Goal: Task Accomplishment & Management: Manage account settings

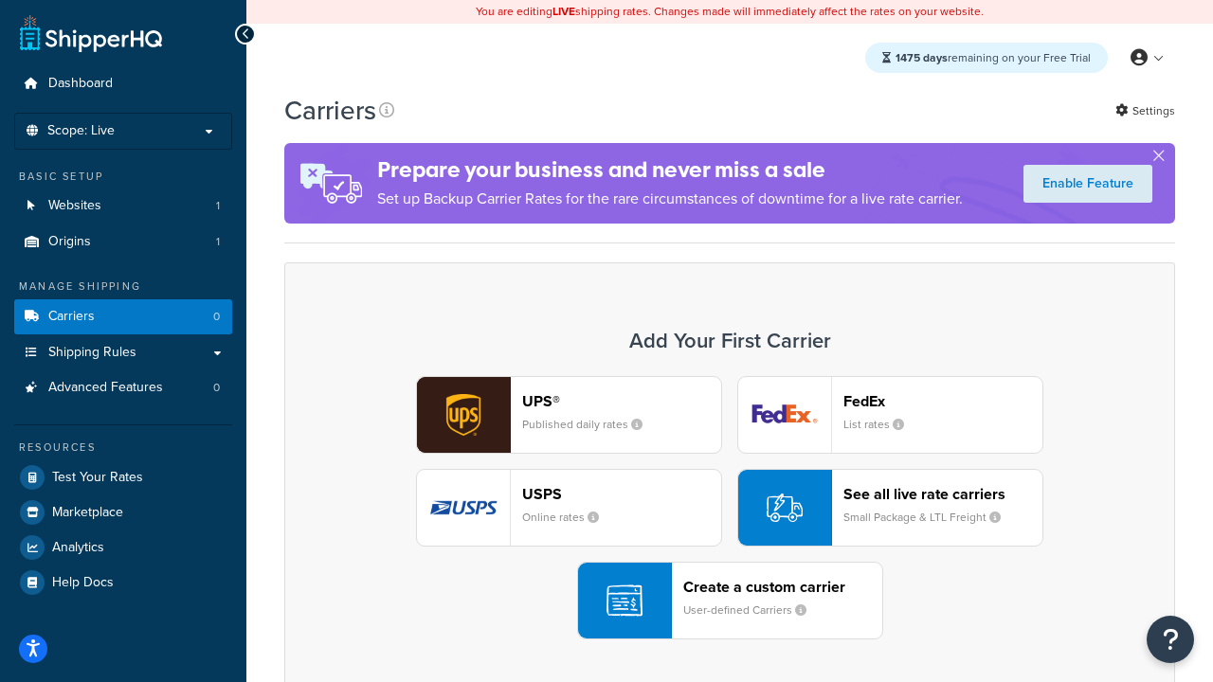
click at [730, 508] on div "UPS® Published daily rates FedEx List rates USPS Online rates See all live rate…" at bounding box center [729, 507] width 851 height 263
click at [943, 401] on header "FedEx" at bounding box center [942, 401] width 199 height 18
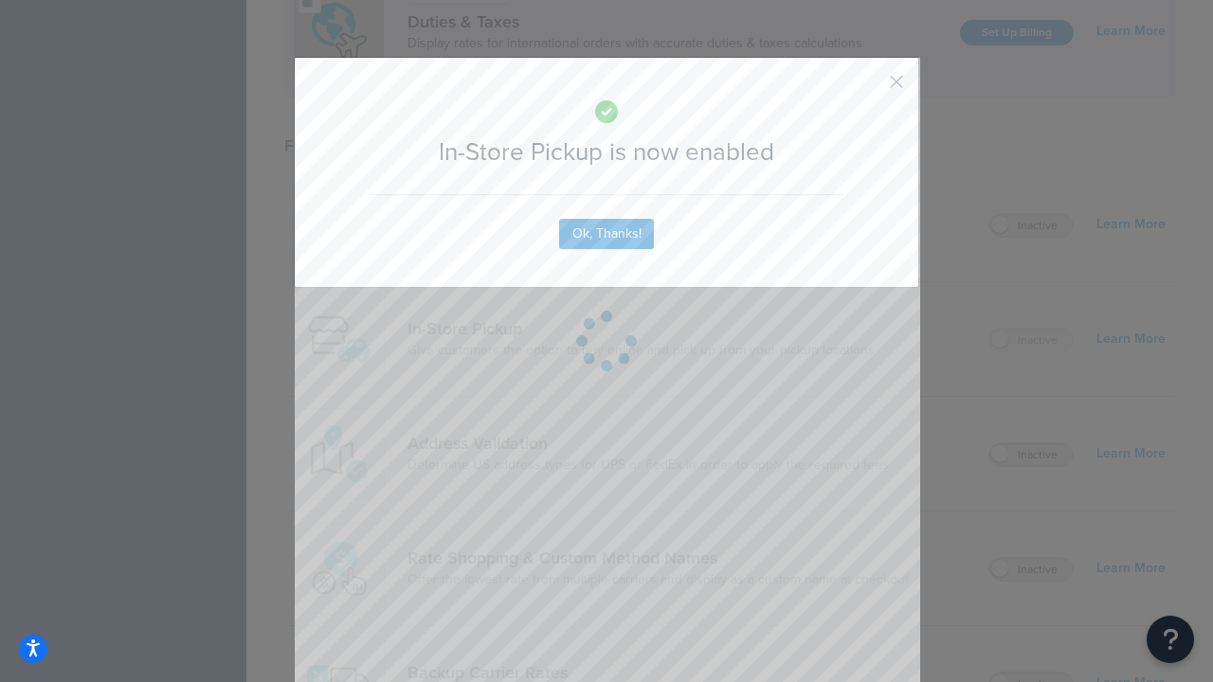
click at [868, 88] on button "button" at bounding box center [868, 88] width 5 height 5
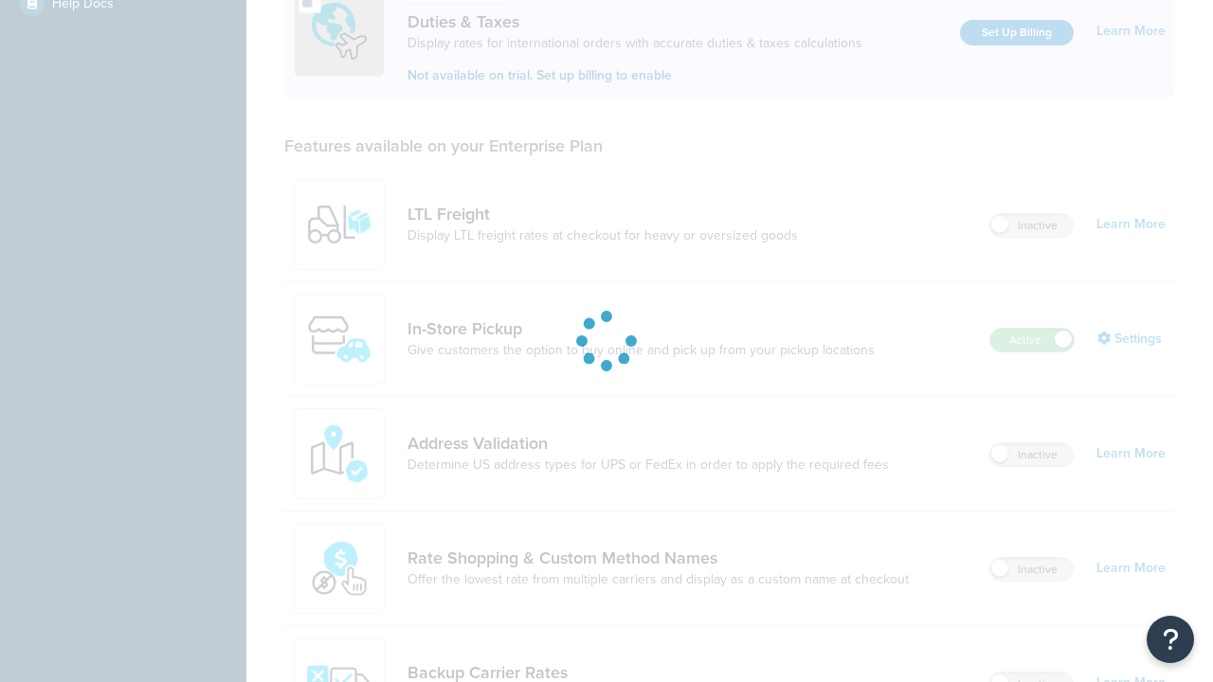
scroll to position [579, 0]
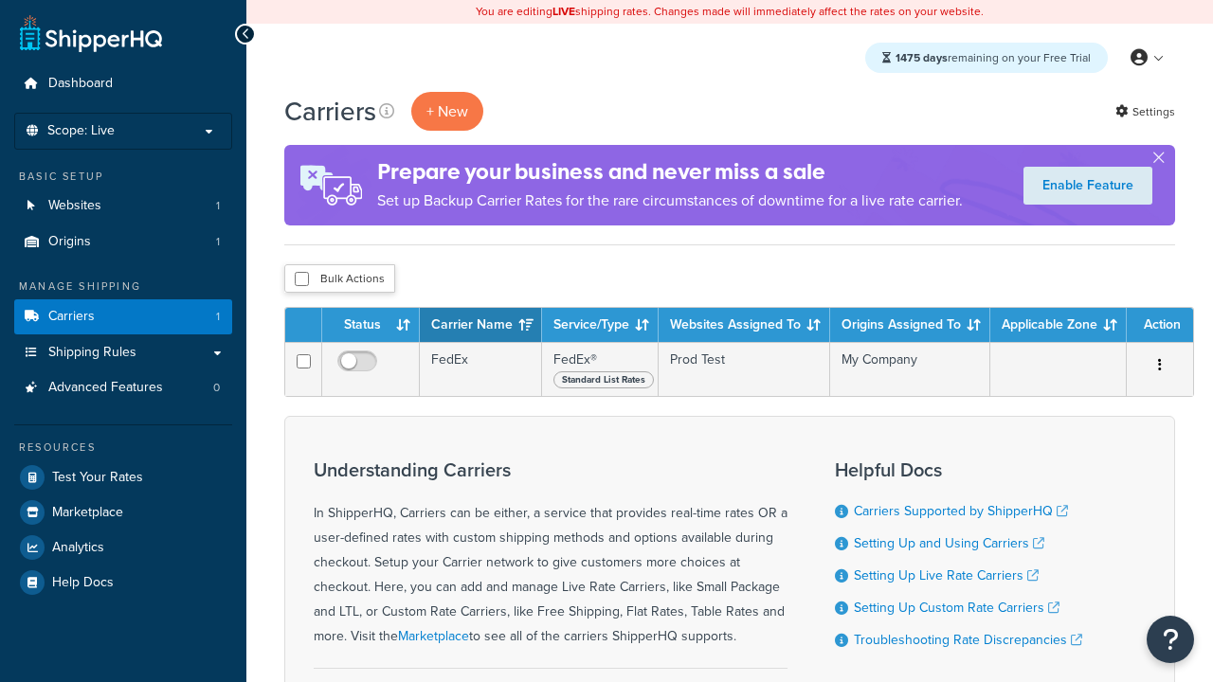
click at [301, 279] on input "checkbox" at bounding box center [302, 279] width 14 height 14
checkbox input "true"
click at [0, 0] on button "Delete" at bounding box center [0, 0] width 0 height 0
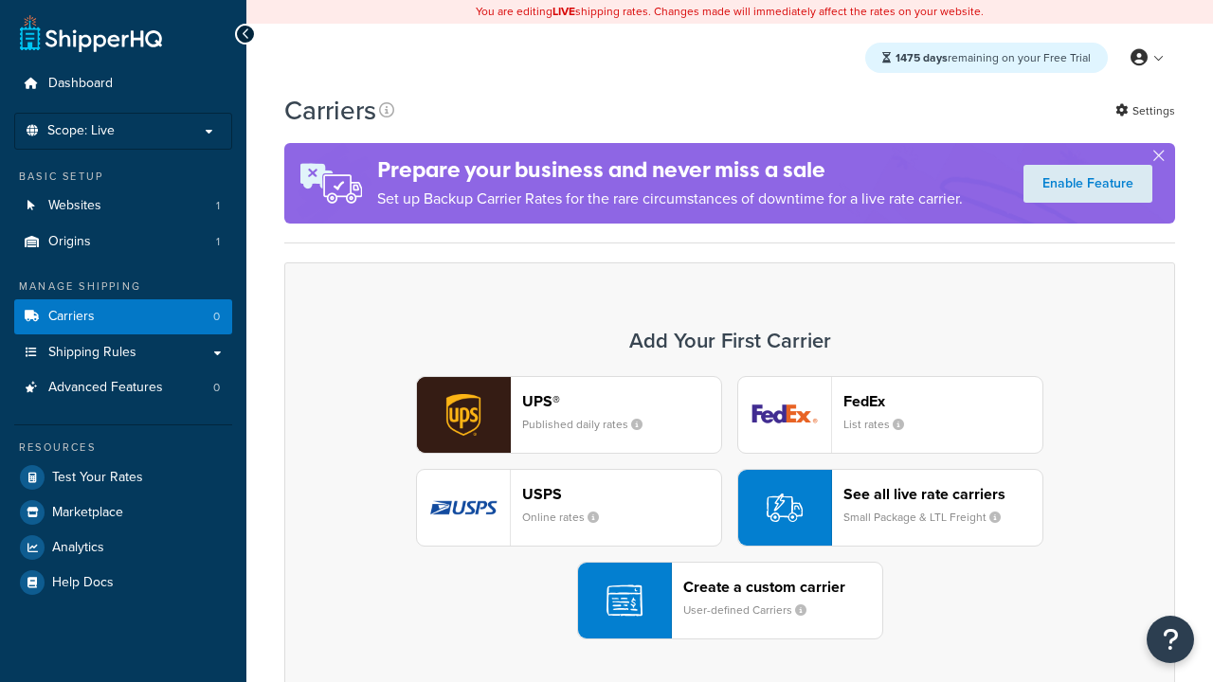
click at [730, 508] on div "UPS® Published daily rates FedEx List rates USPS Online rates See all live rate…" at bounding box center [729, 507] width 851 height 263
click at [943, 401] on header "FedEx" at bounding box center [942, 401] width 199 height 18
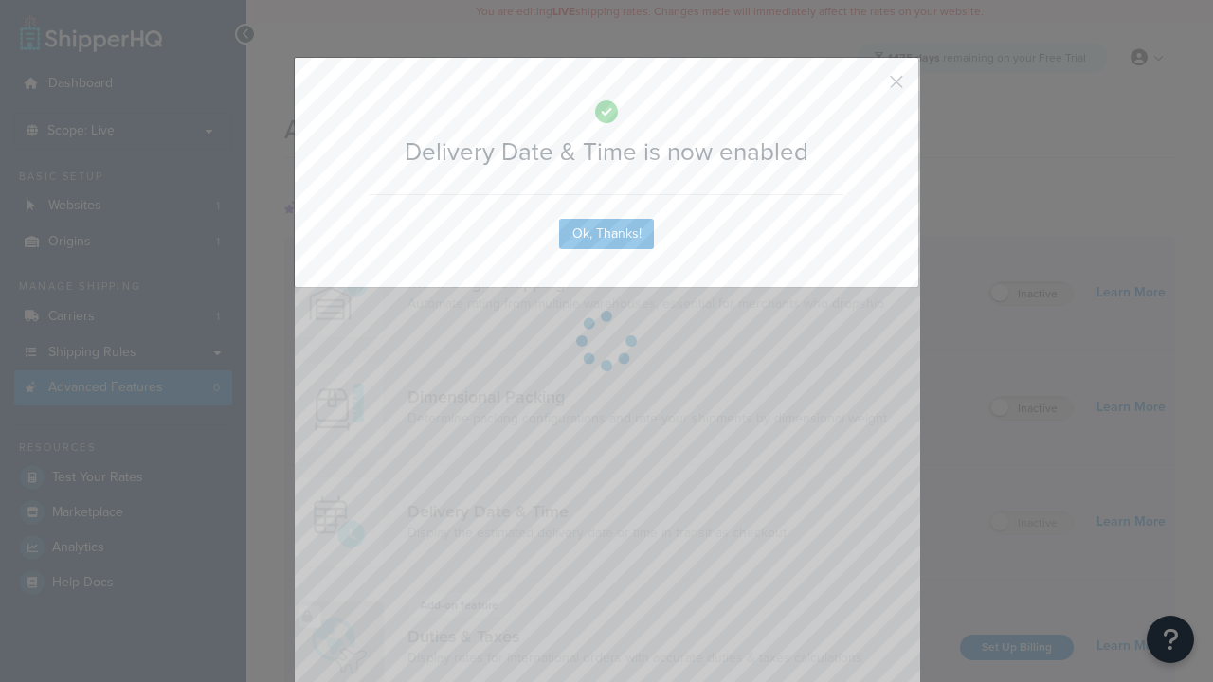
click at [868, 88] on button "button" at bounding box center [868, 88] width 5 height 5
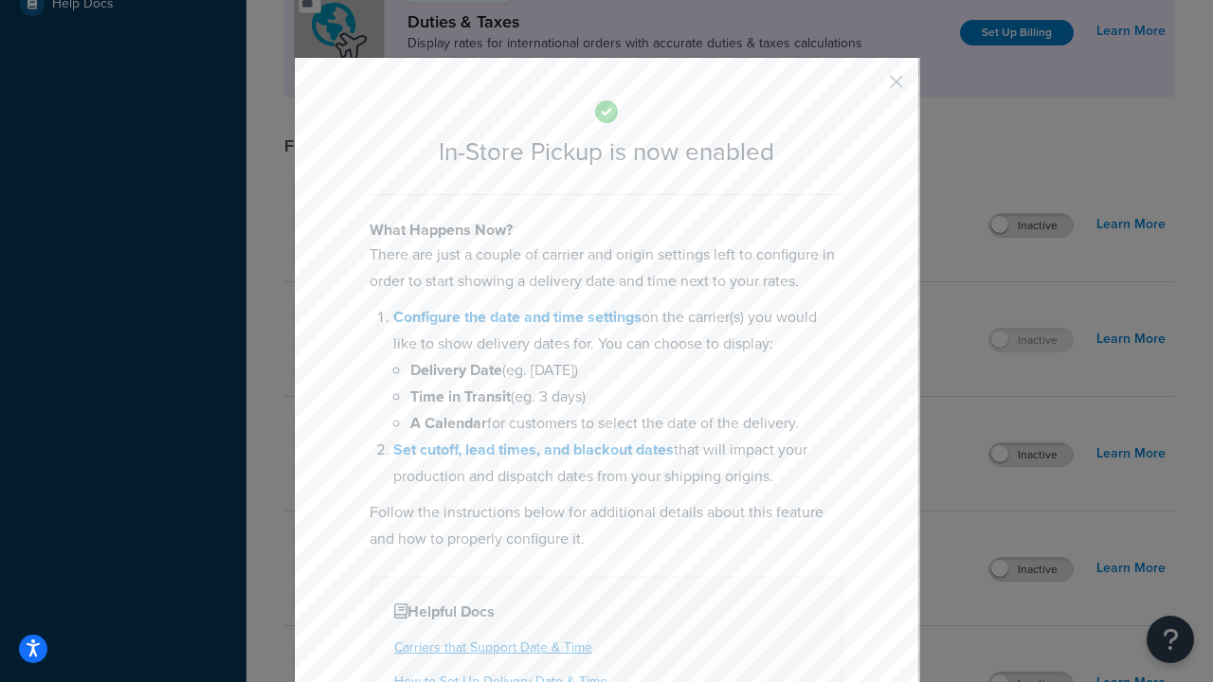
click at [868, 88] on button "button" at bounding box center [868, 88] width 5 height 5
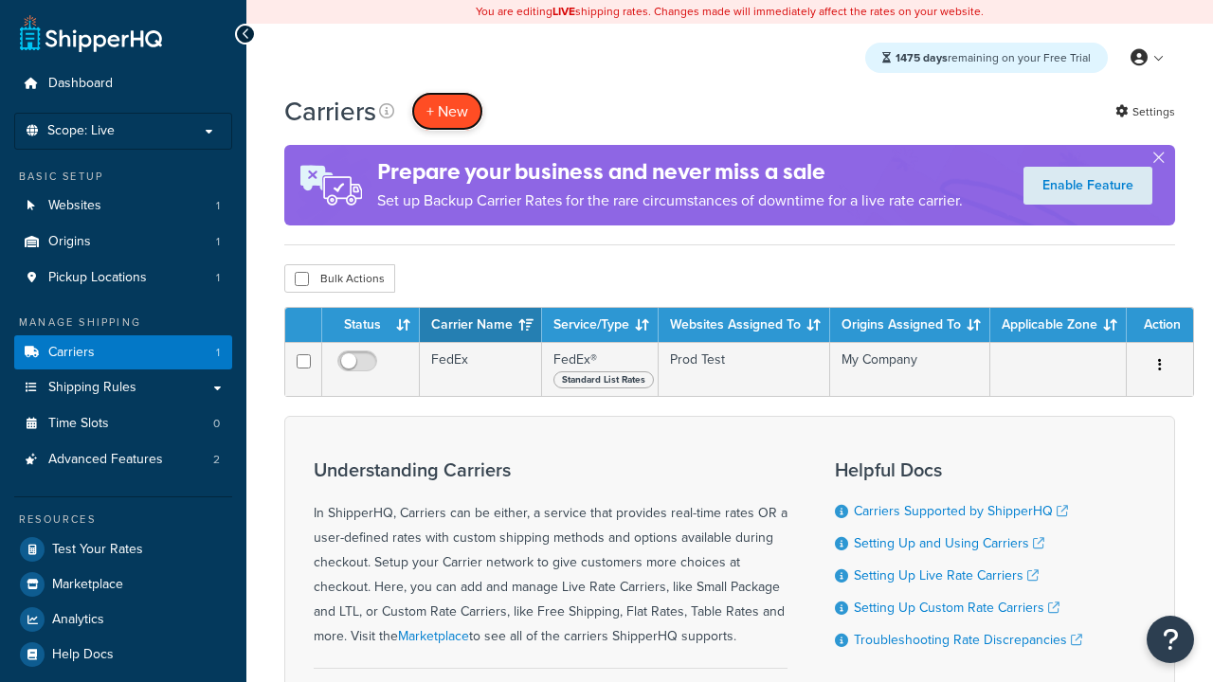
click at [447, 111] on button "+ New" at bounding box center [447, 111] width 72 height 39
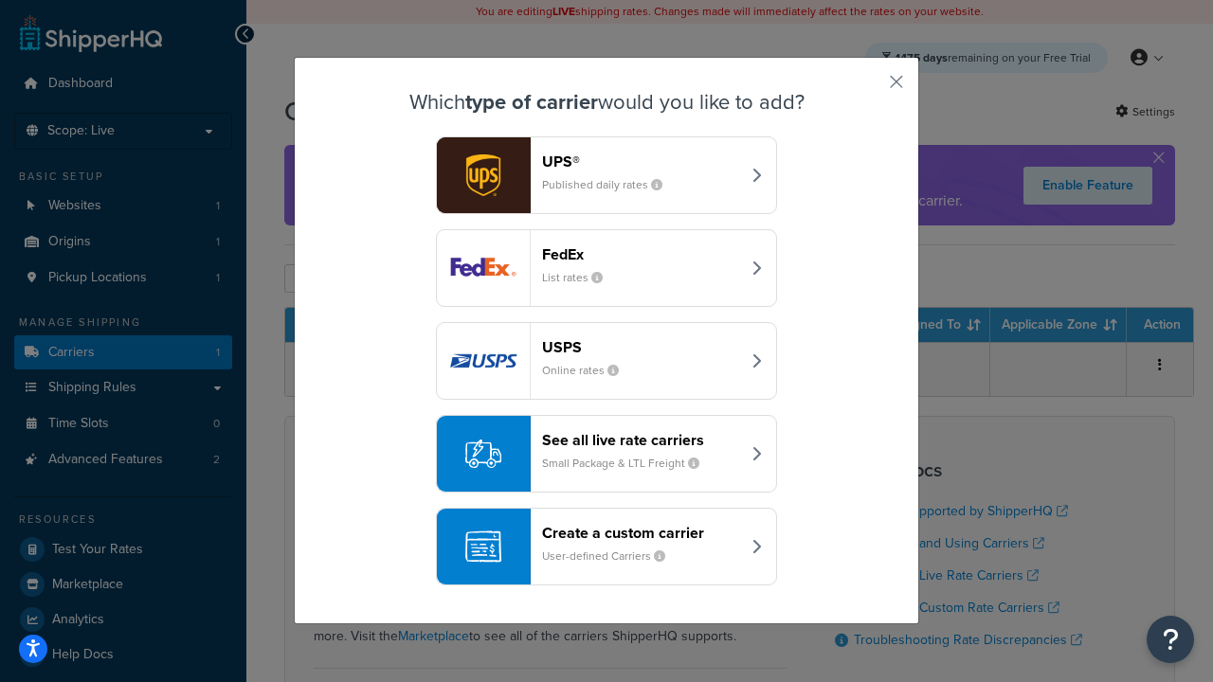
click at [606, 547] on div "Create a custom carrier User-defined Carriers" at bounding box center [641, 546] width 198 height 45
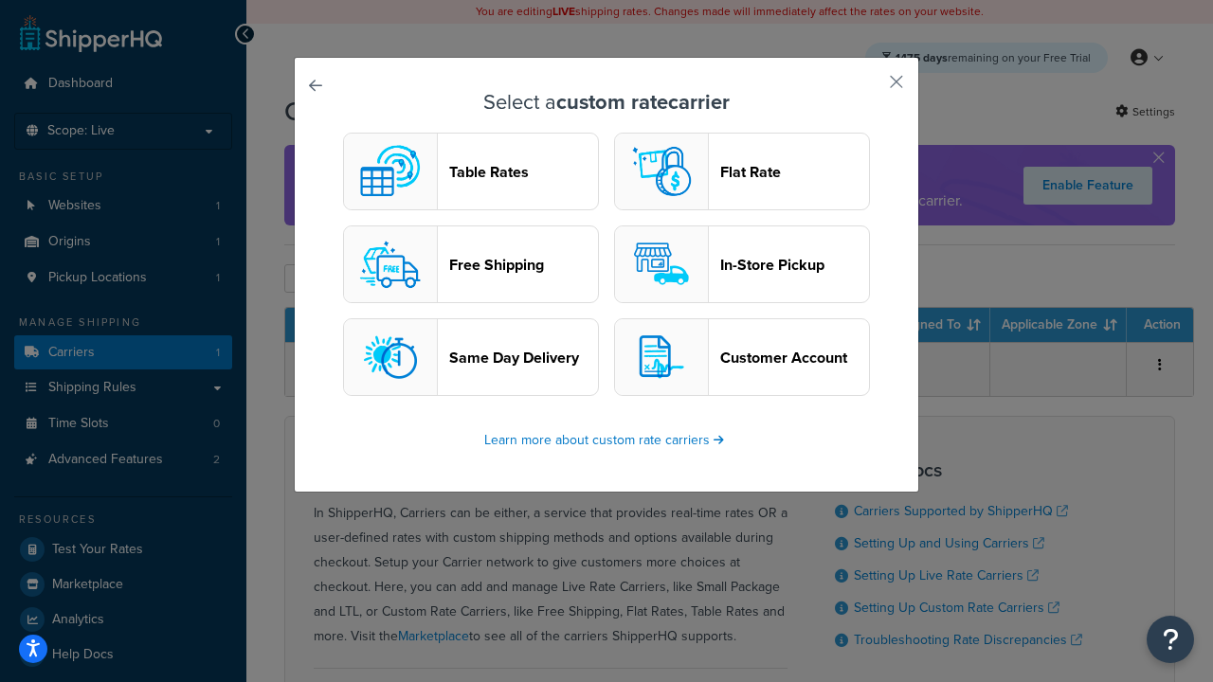
click at [742, 264] on header "In-Store Pickup" at bounding box center [794, 265] width 149 height 18
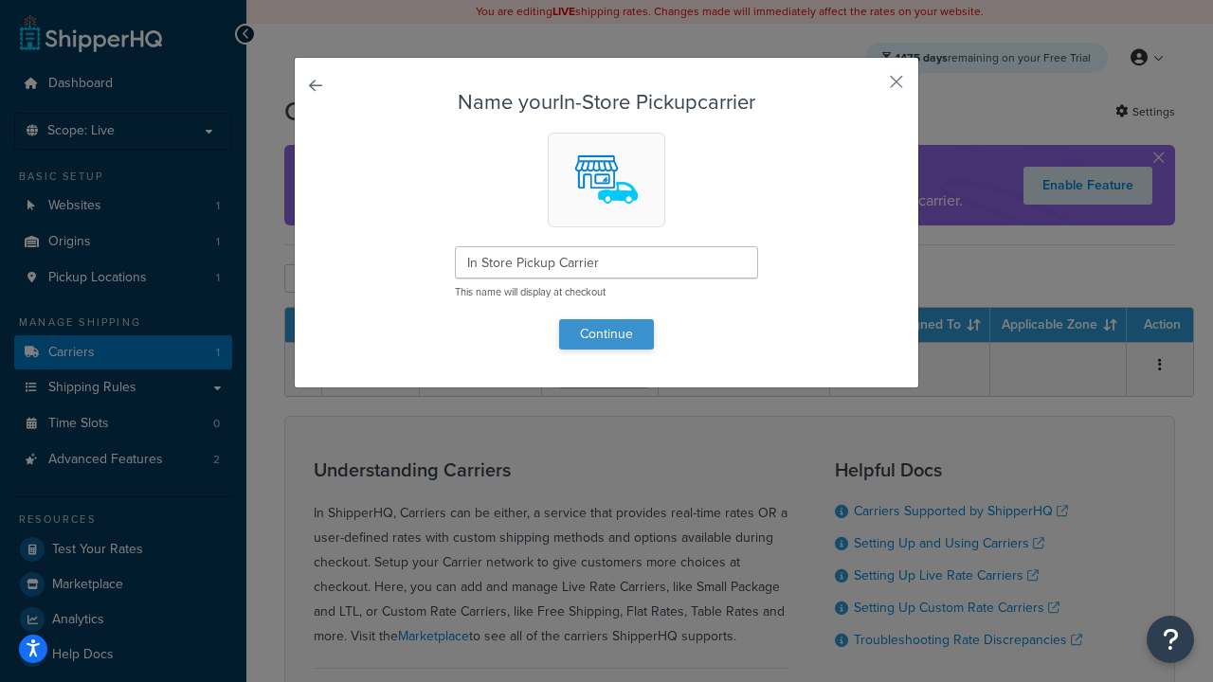
type input "In Store Pickup Carrier"
click at [606, 334] on button "Continue" at bounding box center [606, 334] width 95 height 30
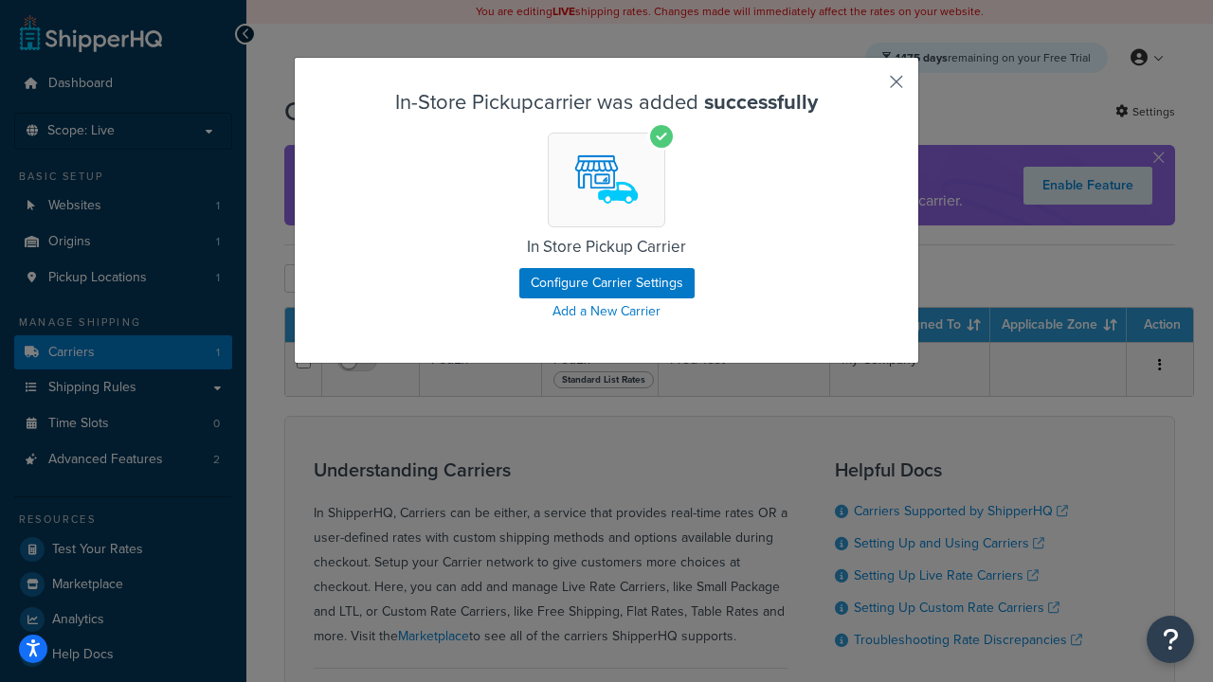
click at [868, 88] on button "button" at bounding box center [868, 88] width 5 height 5
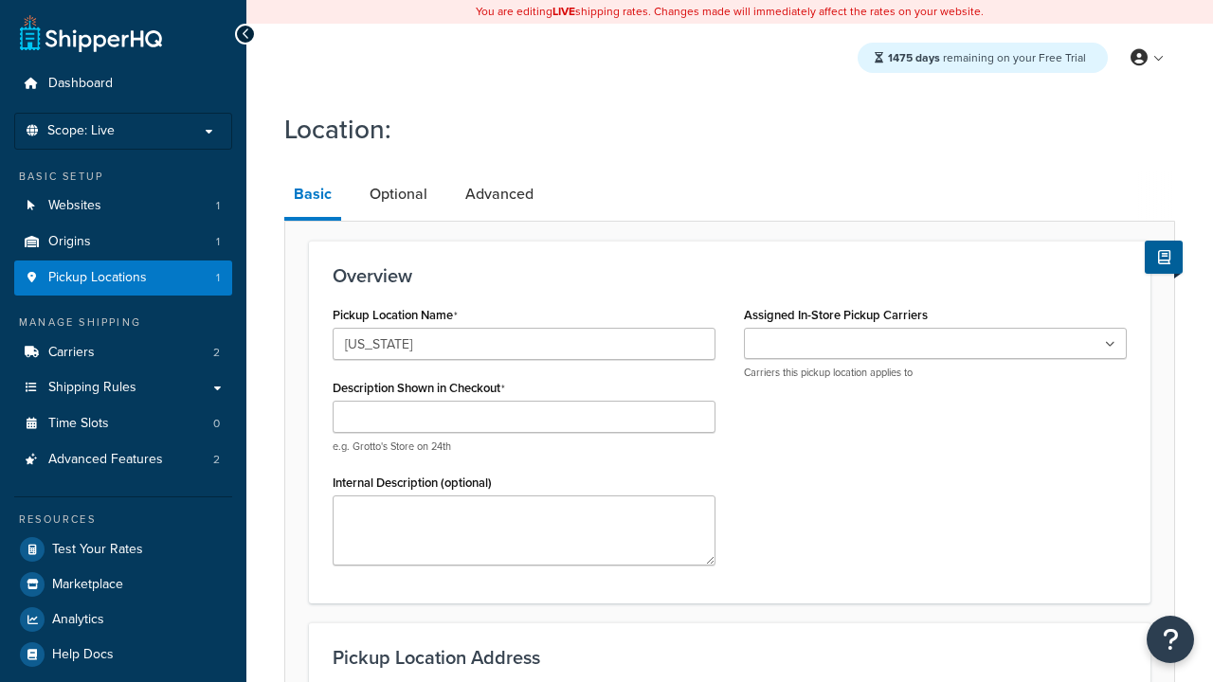
type input "[US_STATE]"
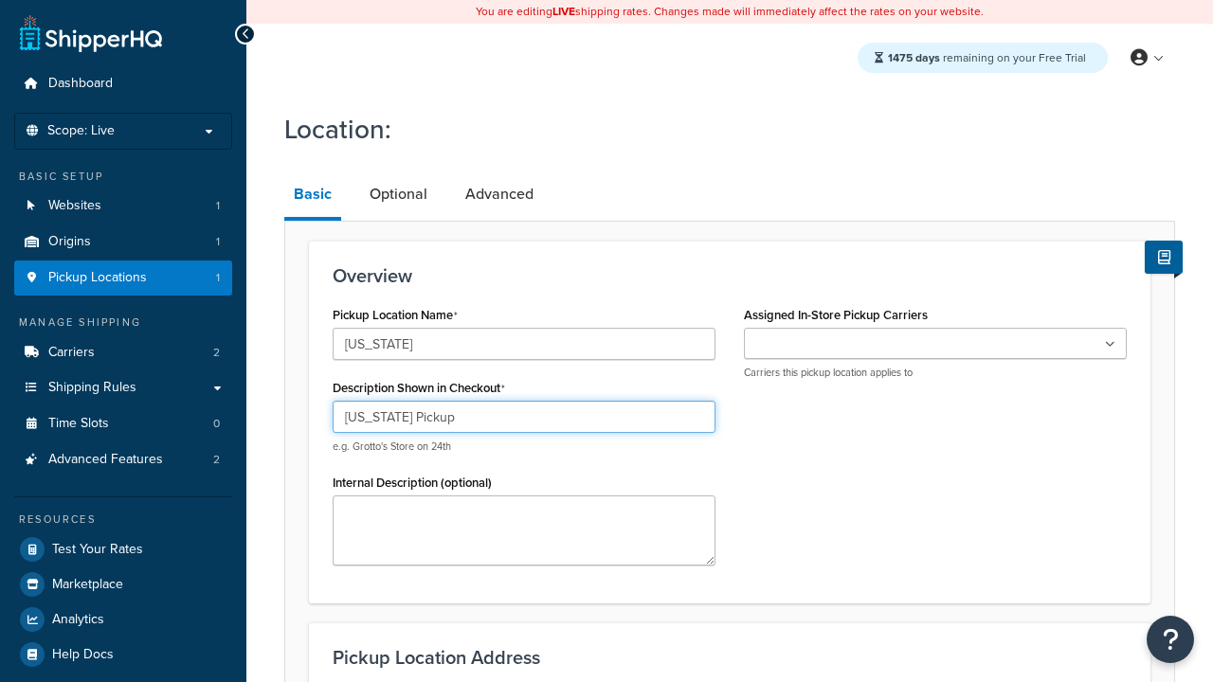
type input "[US_STATE] Pickup"
click at [935, 343] on ul at bounding box center [935, 343] width 383 height 31
type input "[STREET_ADDRESS][PERSON_NAME]"
type input "Suite B"
type input "Irvine"
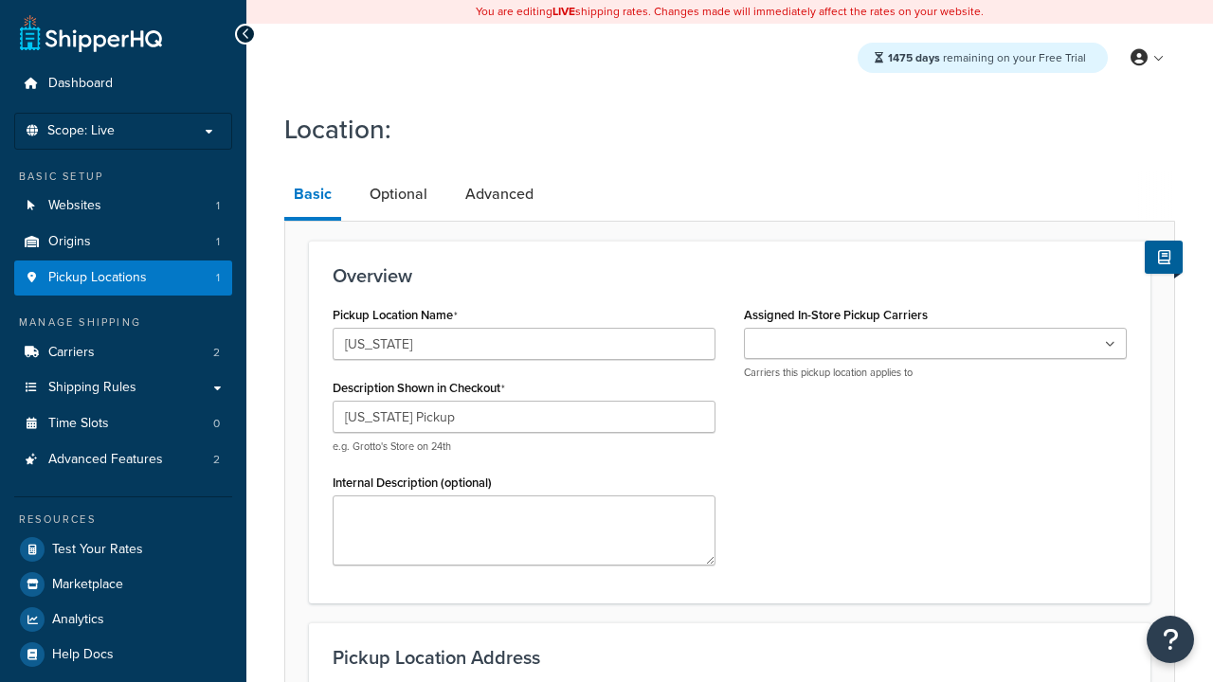
select select "5"
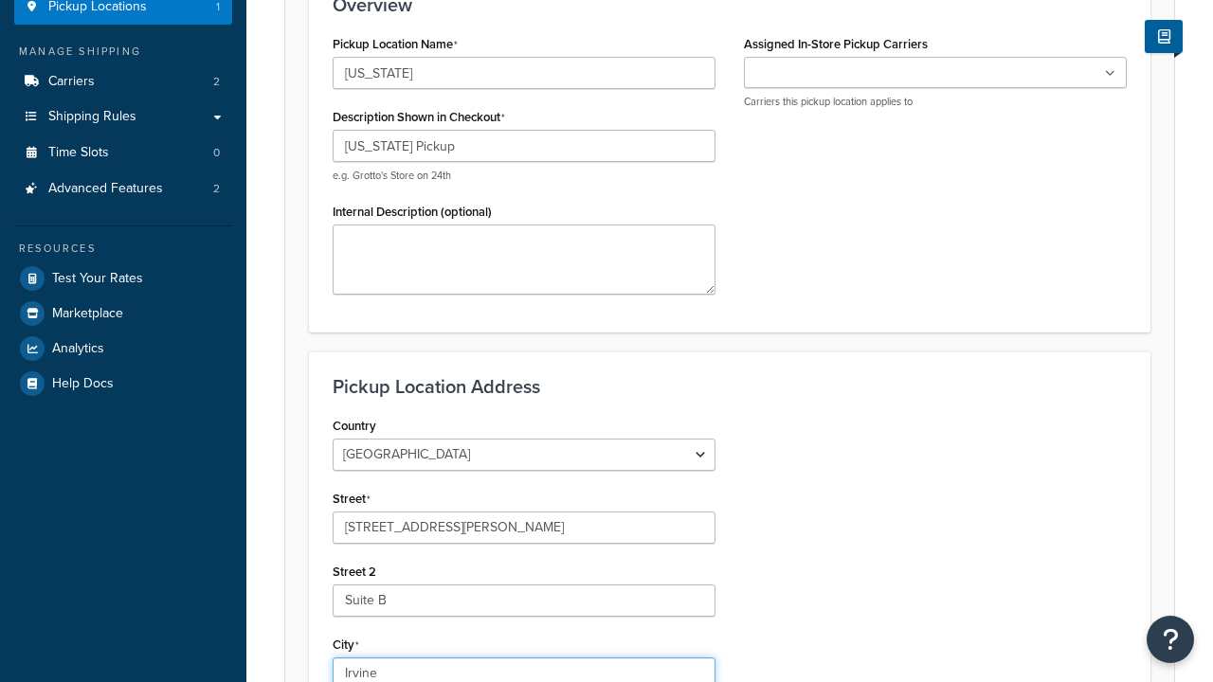
type input "Irvine"
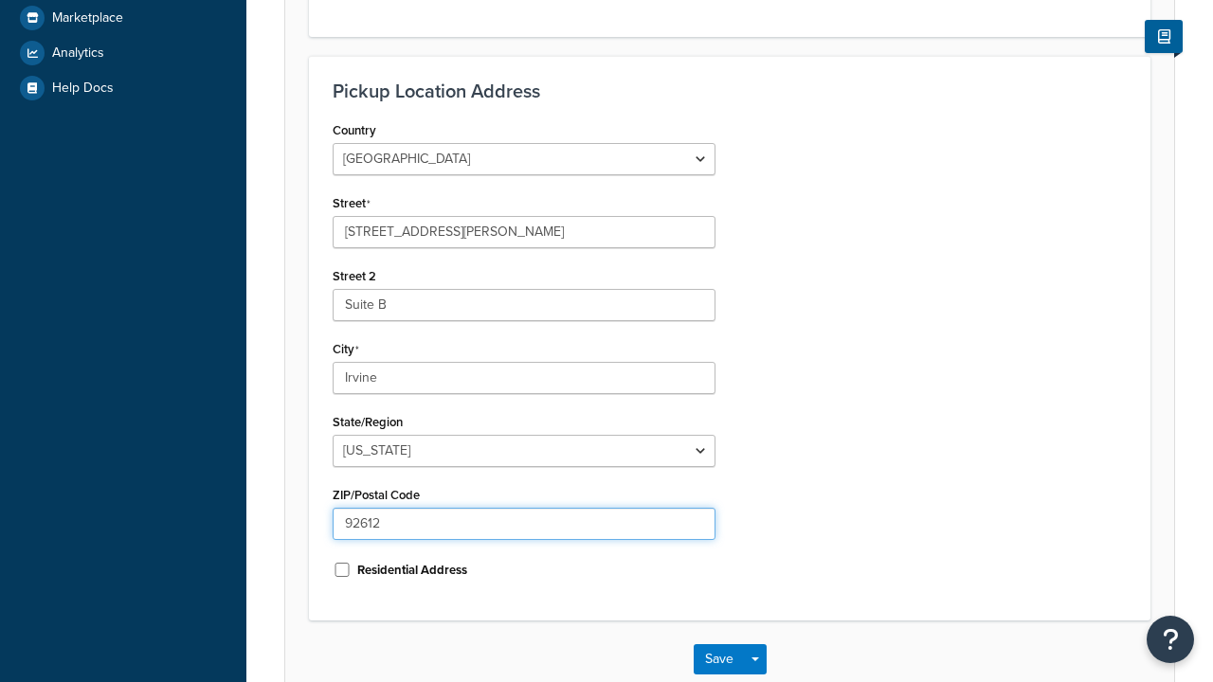
type input "92612"
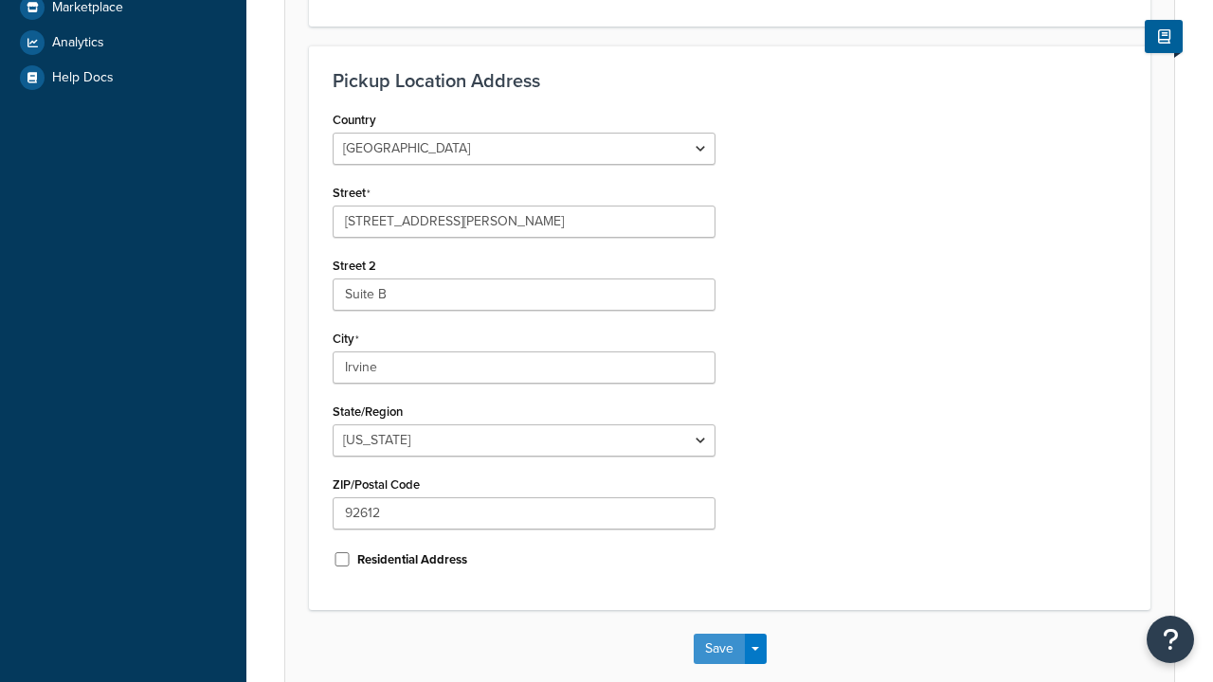
click at [718, 634] on button "Save" at bounding box center [719, 649] width 51 height 30
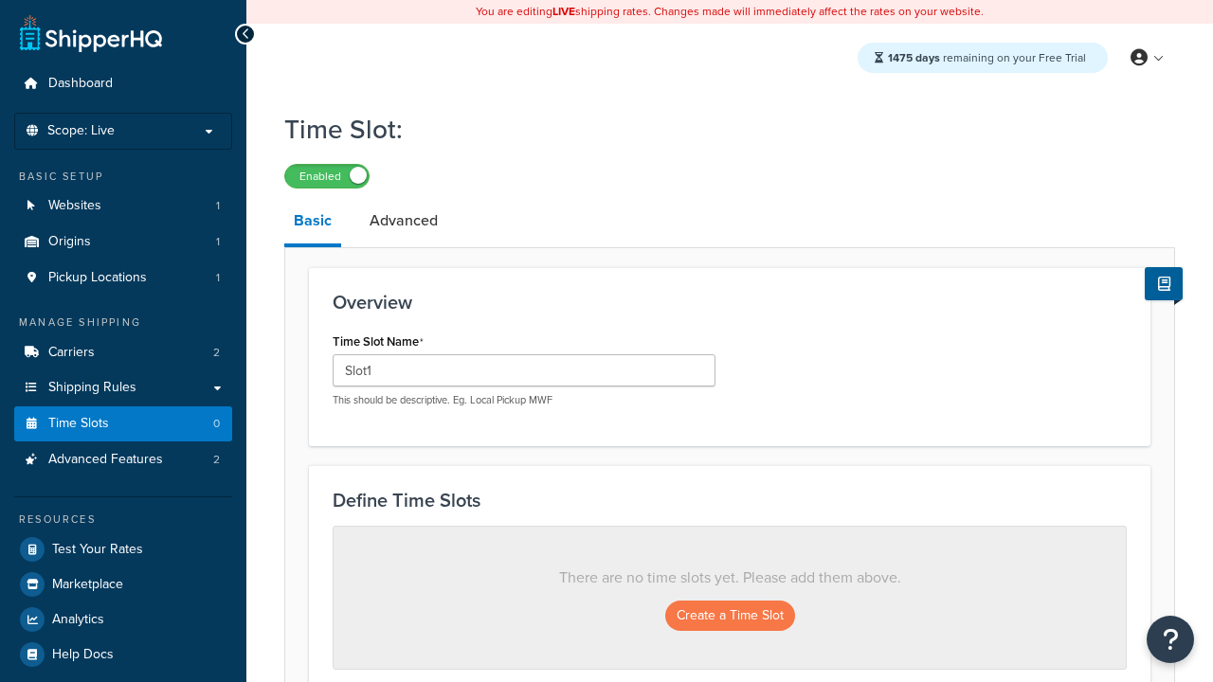
type input "Slot1"
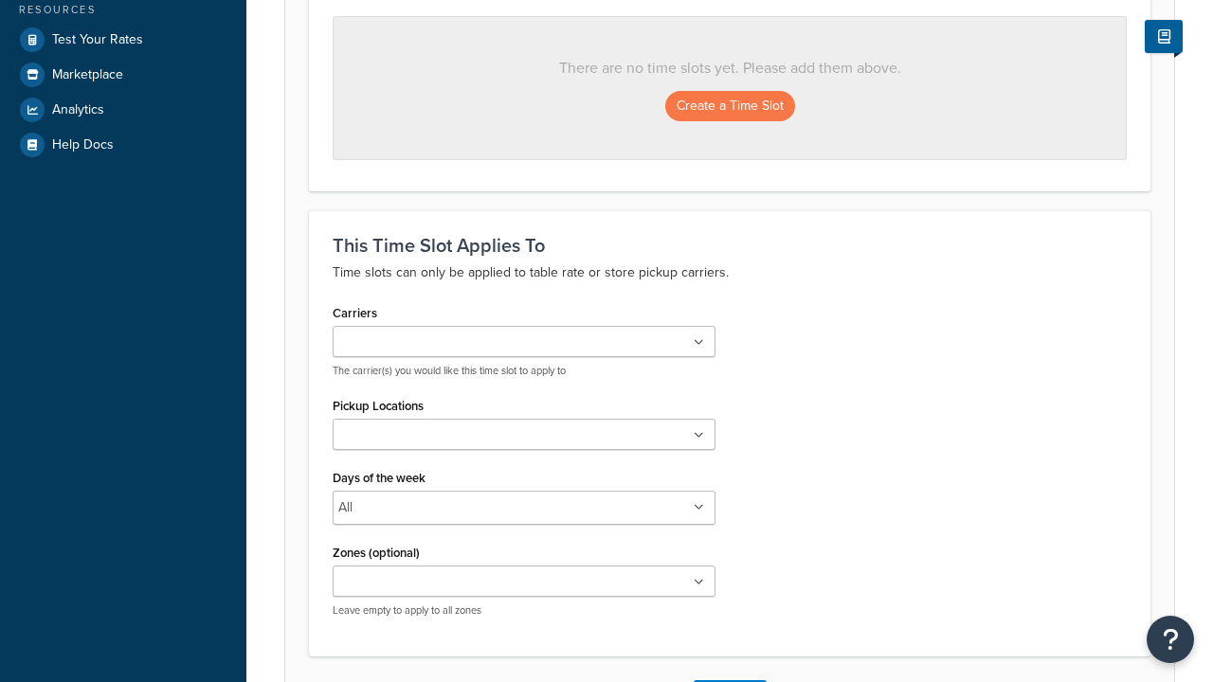
click at [524, 439] on ul at bounding box center [524, 434] width 383 height 31
click at [730, 105] on button "Create a Time Slot" at bounding box center [730, 106] width 130 height 30
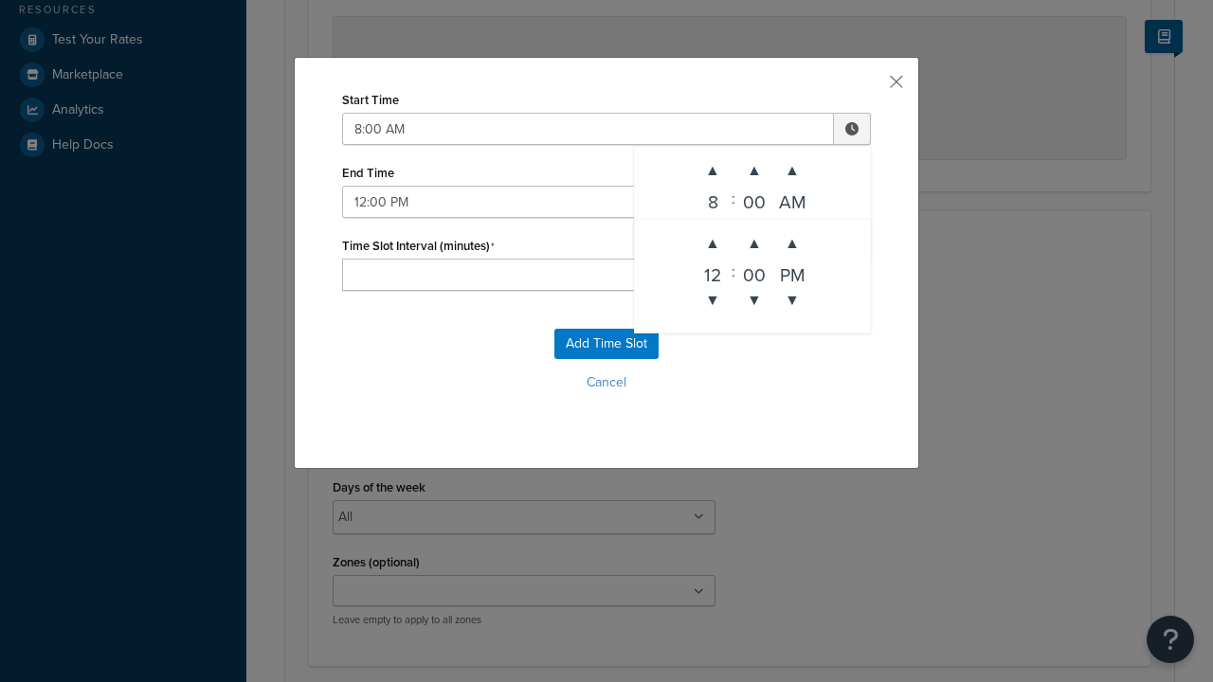
type input "12:00 PM"
type input "60"
click at [606, 344] on button "Add Time Slot" at bounding box center [606, 344] width 104 height 30
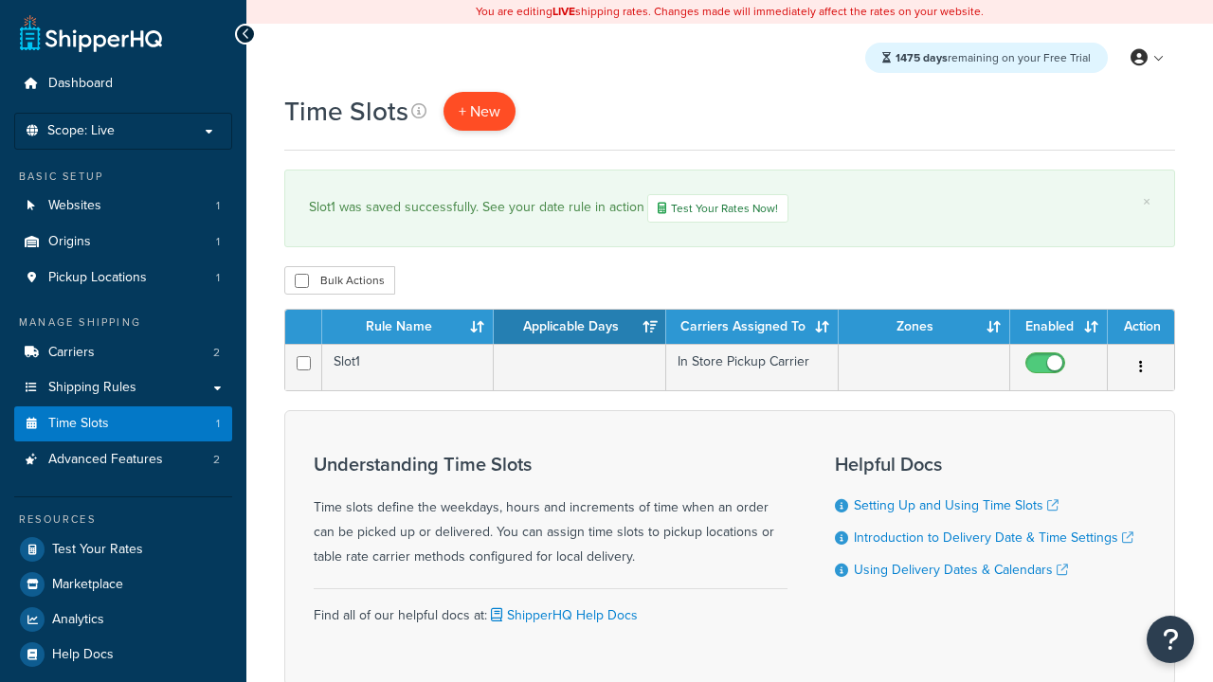
click at [478, 111] on span "+ New" at bounding box center [480, 111] width 42 height 22
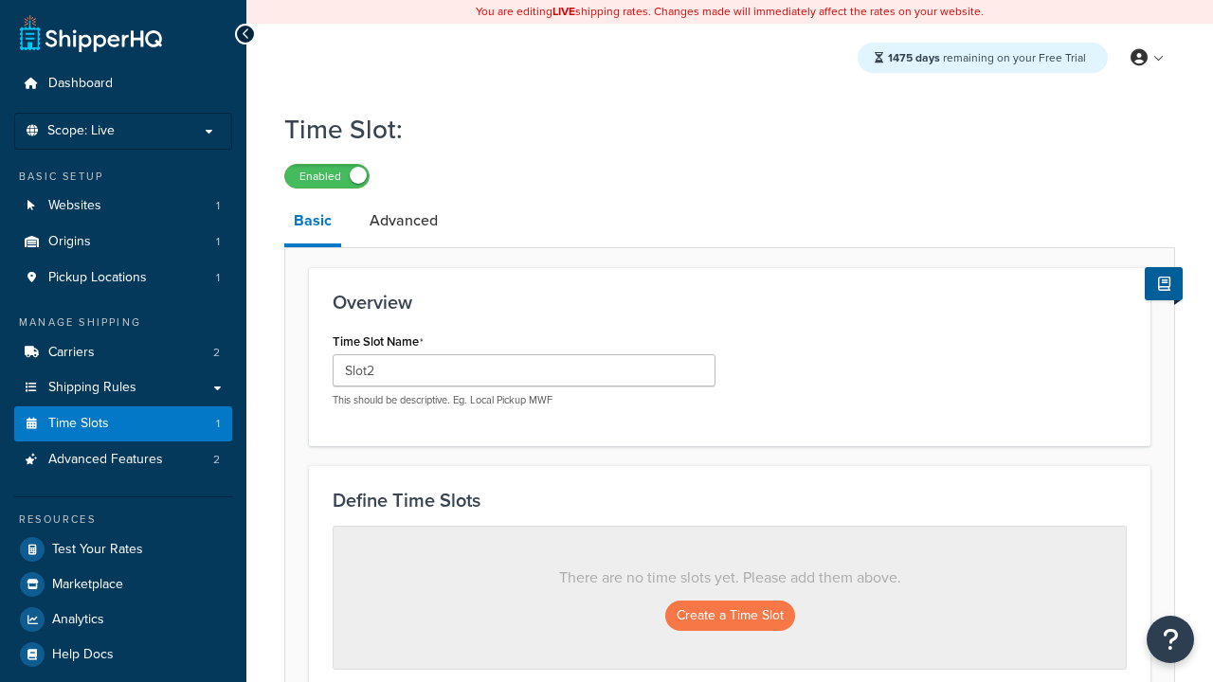
scroll to position [510, 0]
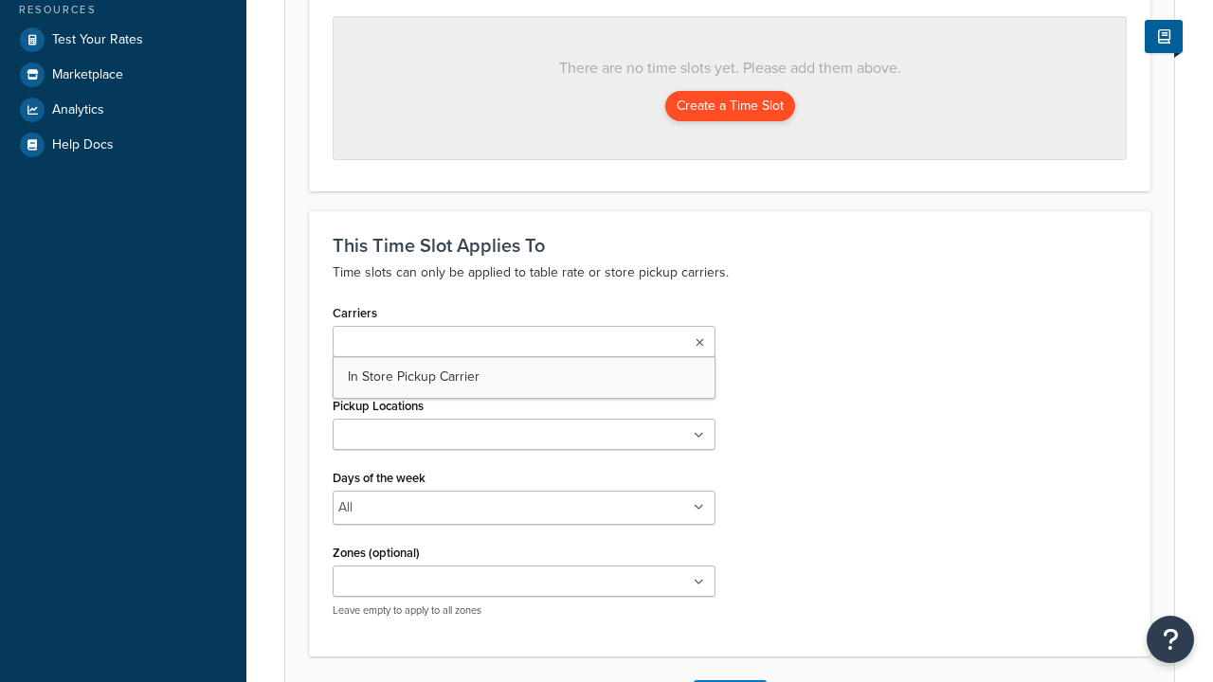
click at [524, 439] on ul at bounding box center [524, 434] width 383 height 31
click at [730, 105] on button "Create a Time Slot" at bounding box center [730, 106] width 130 height 30
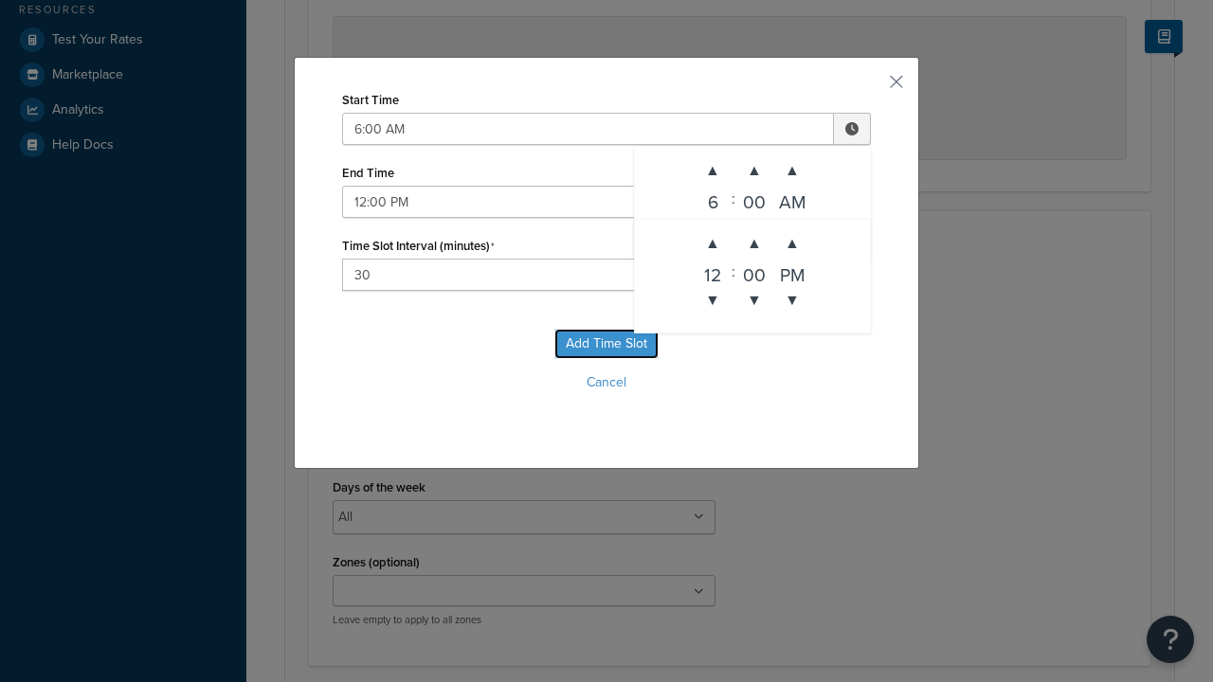
click at [606, 344] on button "Add Time Slot" at bounding box center [606, 344] width 104 height 30
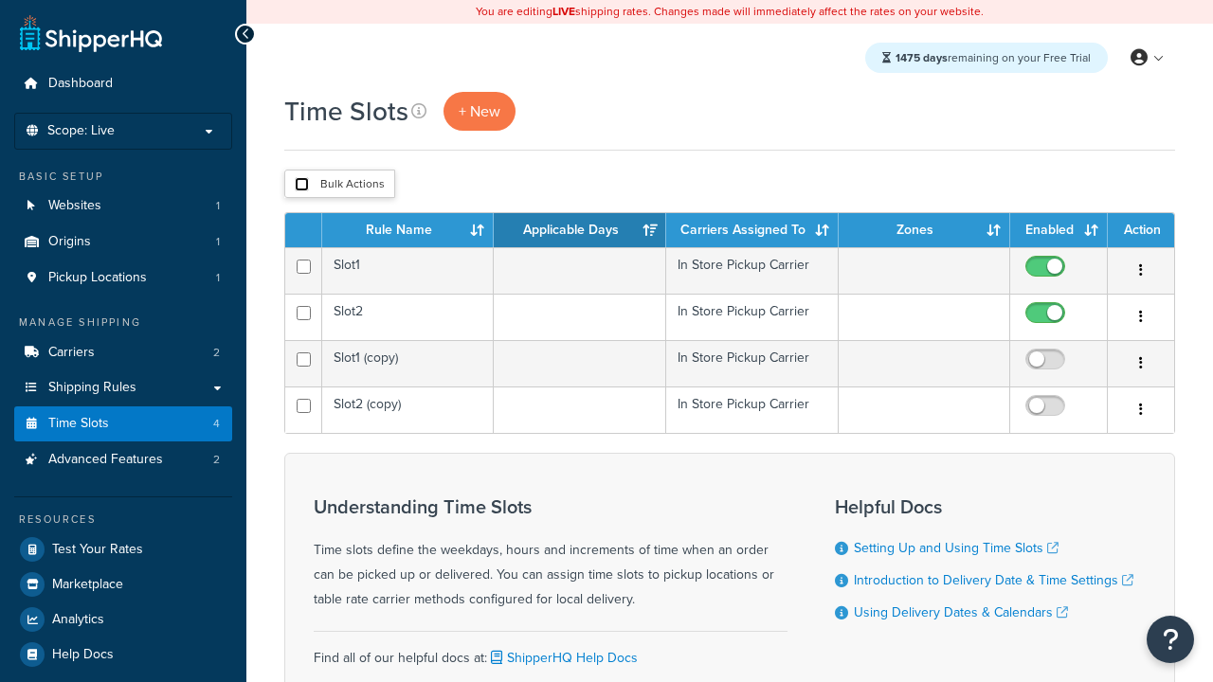
click at [301, 184] on input "checkbox" at bounding box center [302, 184] width 14 height 14
checkbox input "true"
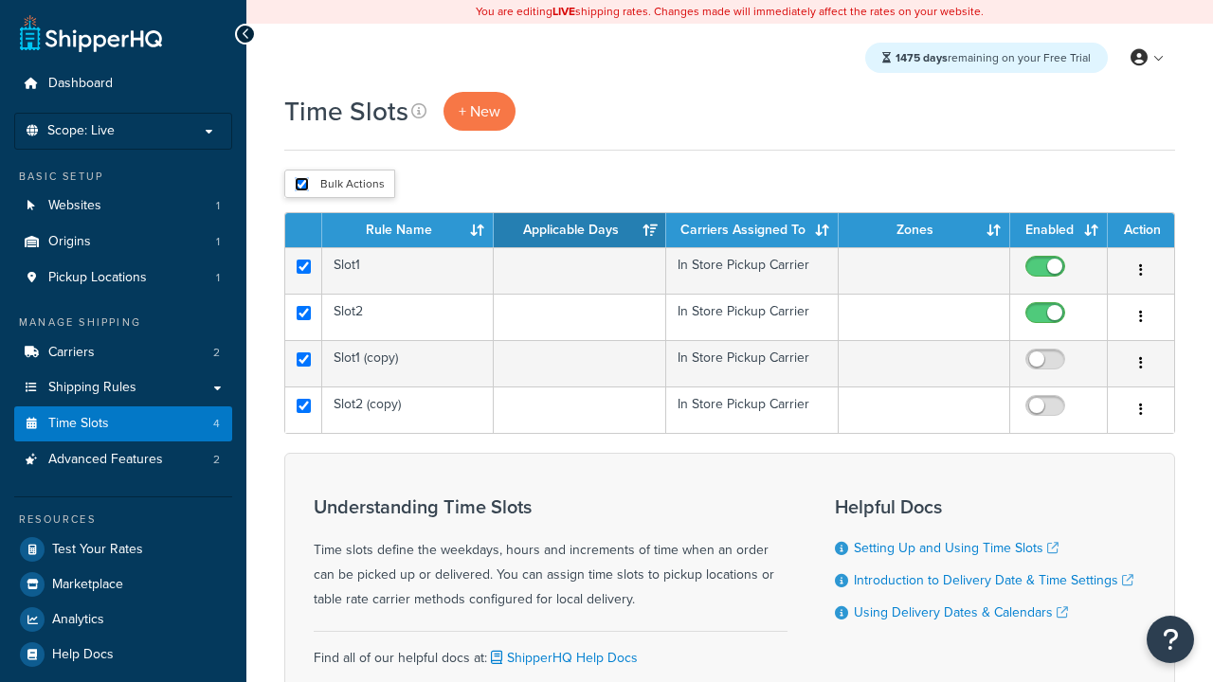
checkbox input "true"
click at [0, 0] on button "Delete" at bounding box center [0, 0] width 0 height 0
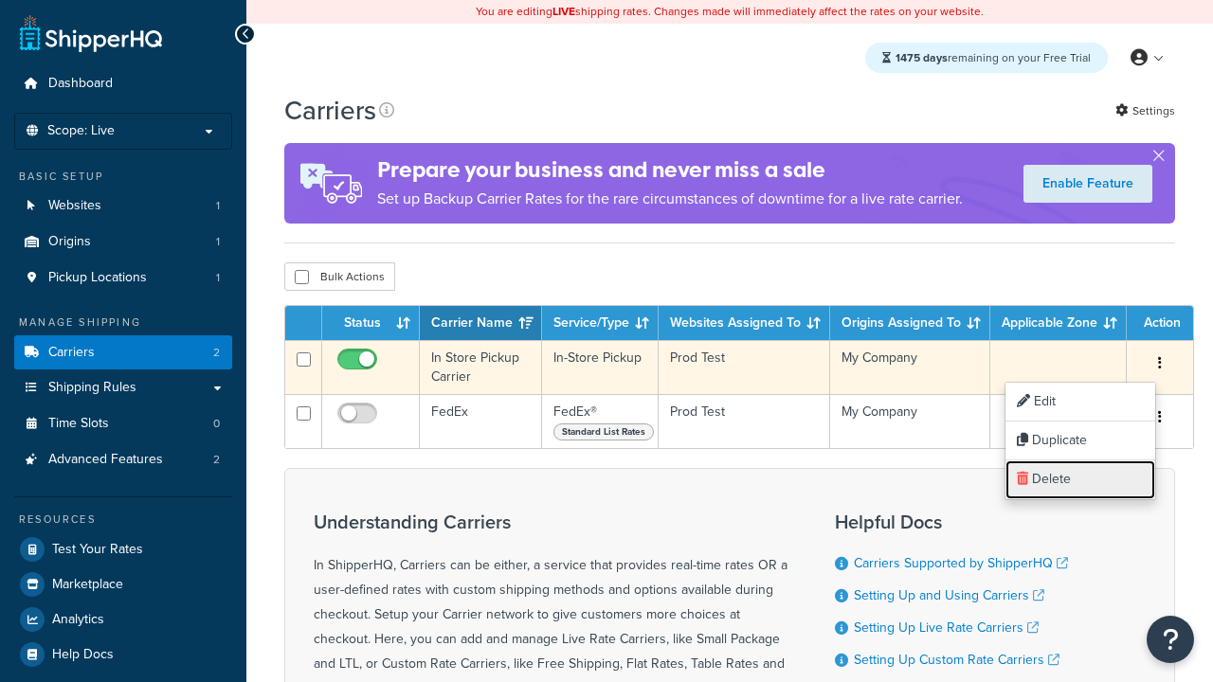
click at [1079, 479] on link "Delete" at bounding box center [1080, 479] width 150 height 39
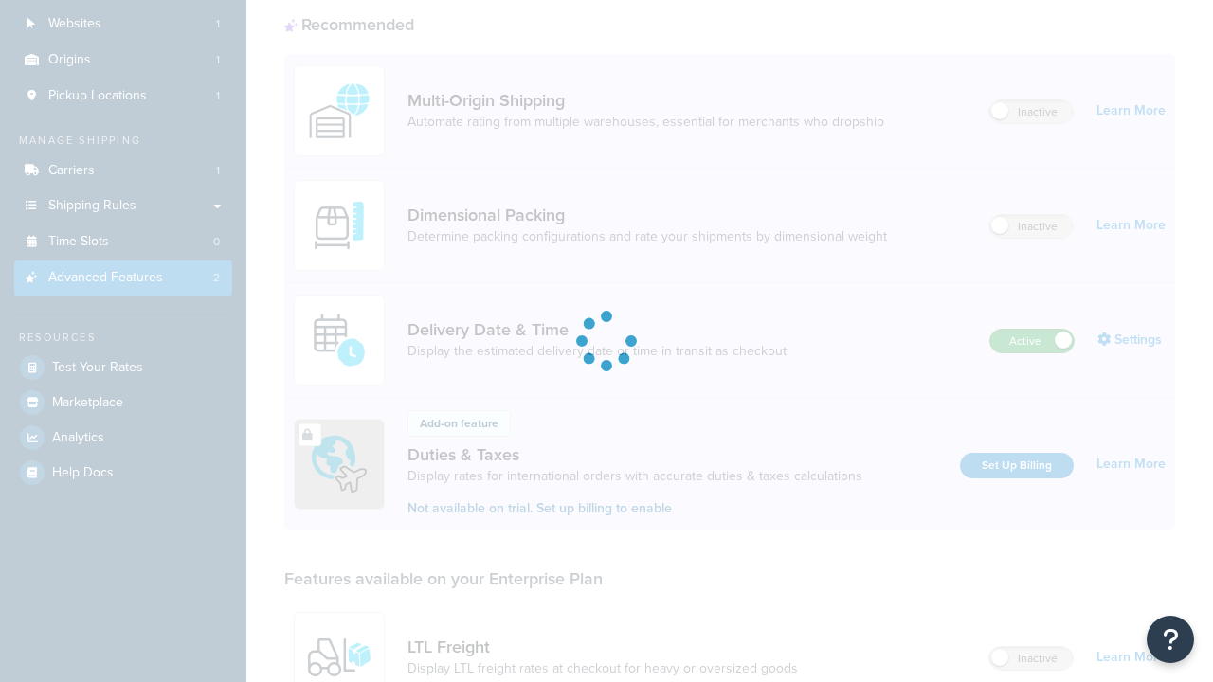
click at [1032, 330] on label "Active" at bounding box center [1031, 341] width 83 height 23
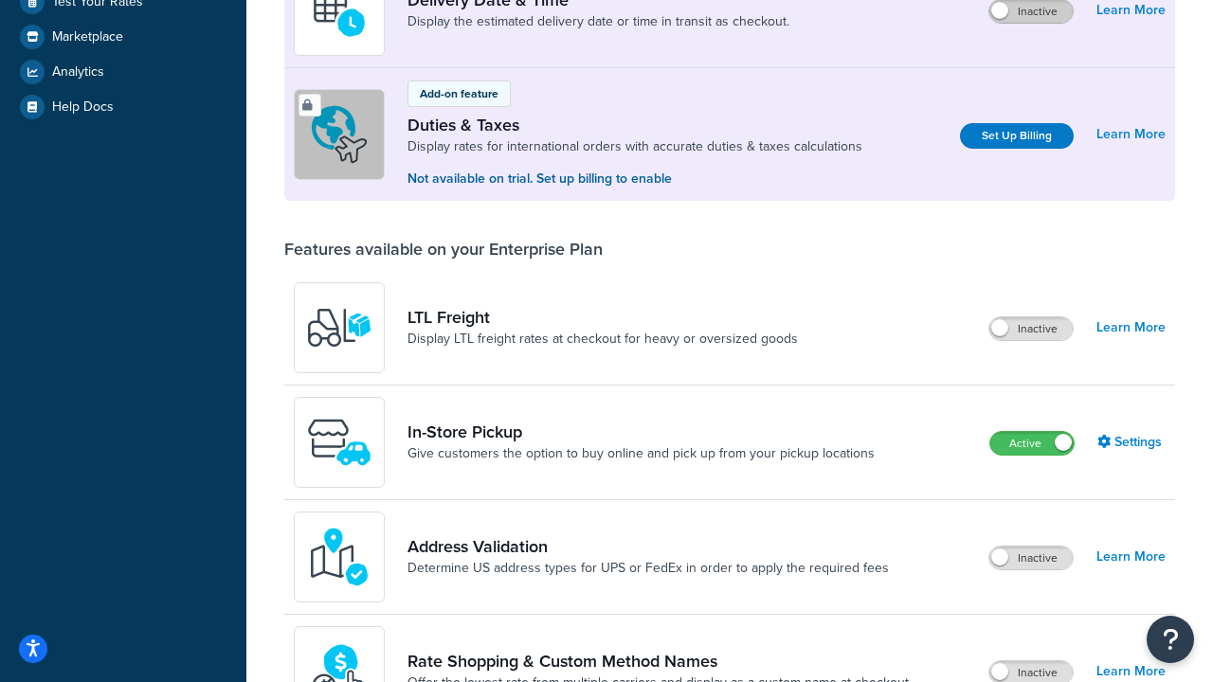
scroll to position [476, 0]
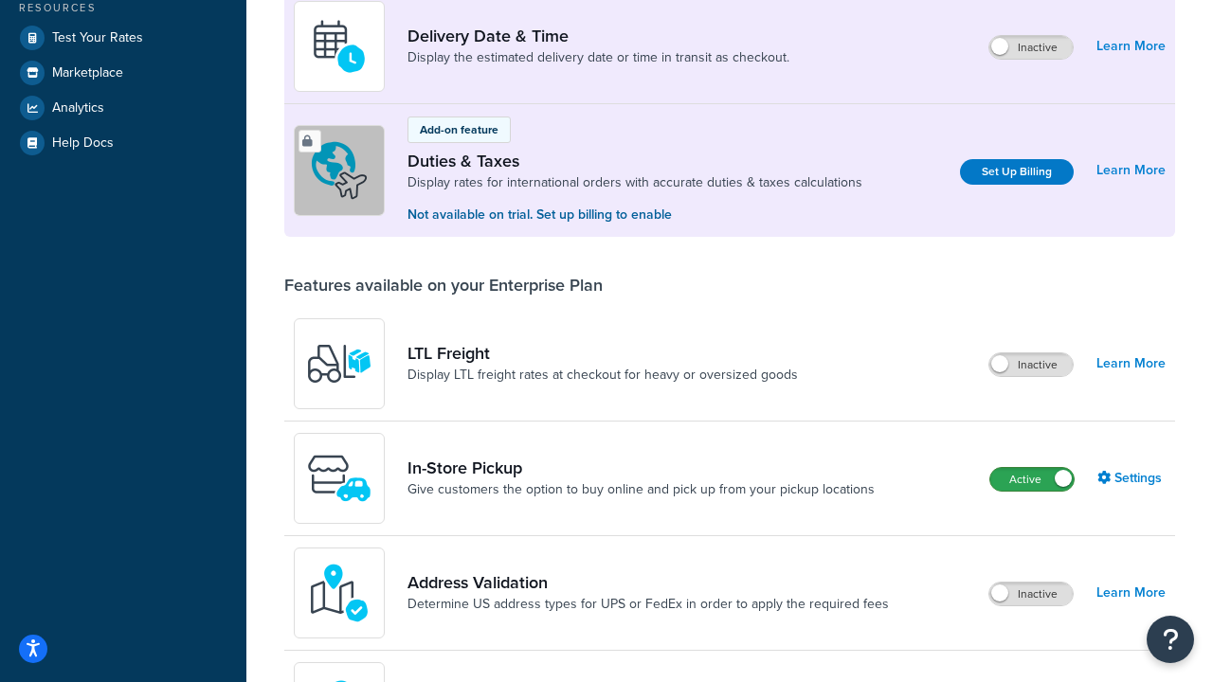
click at [1032, 479] on label "Active" at bounding box center [1031, 479] width 83 height 23
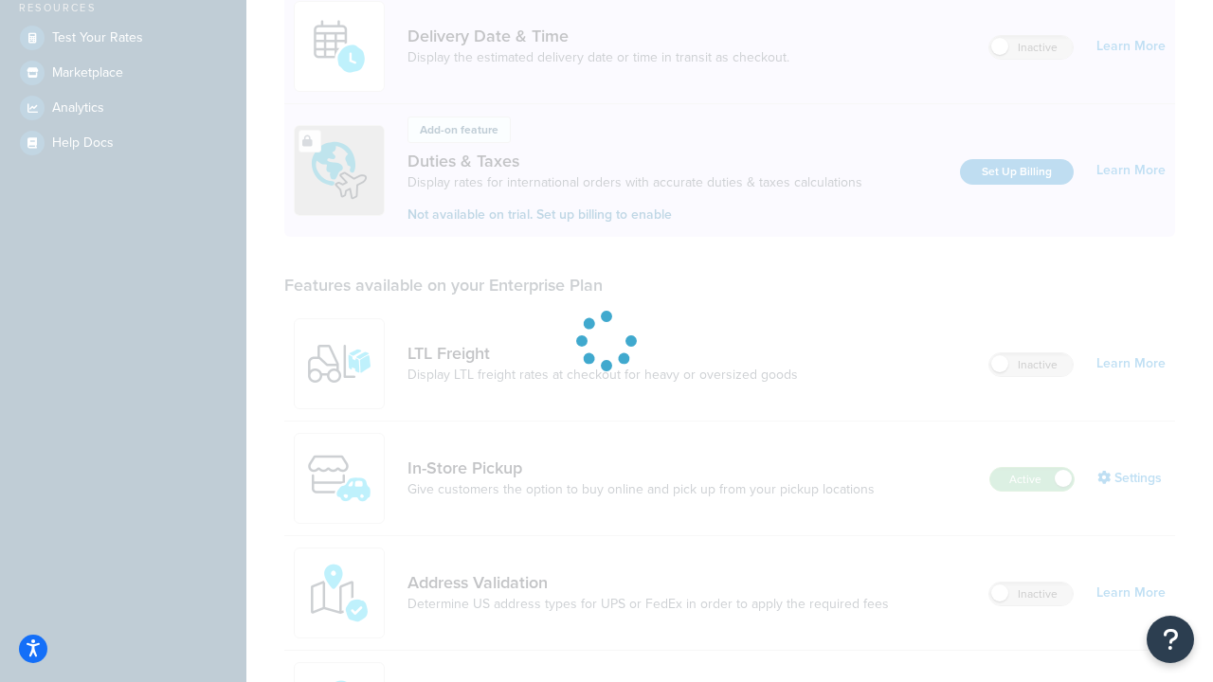
scroll to position [440, 0]
